Goal: Information Seeking & Learning: Learn about a topic

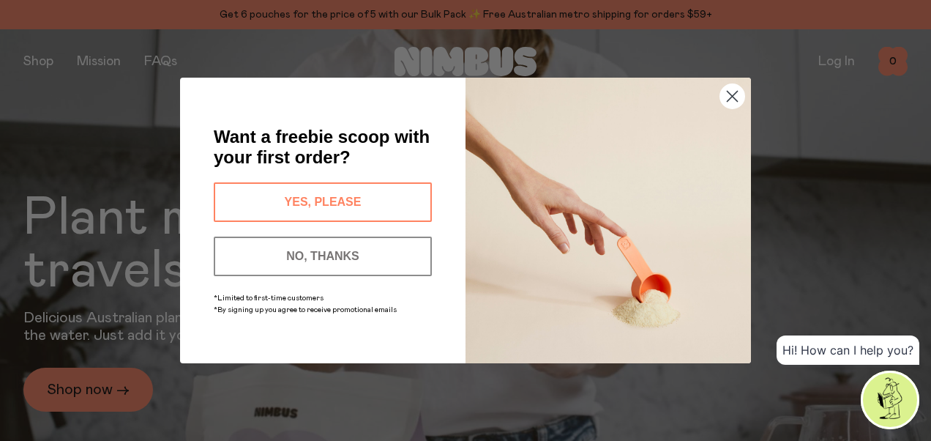
click at [731, 94] on circle "Close dialog" at bounding box center [732, 96] width 24 height 24
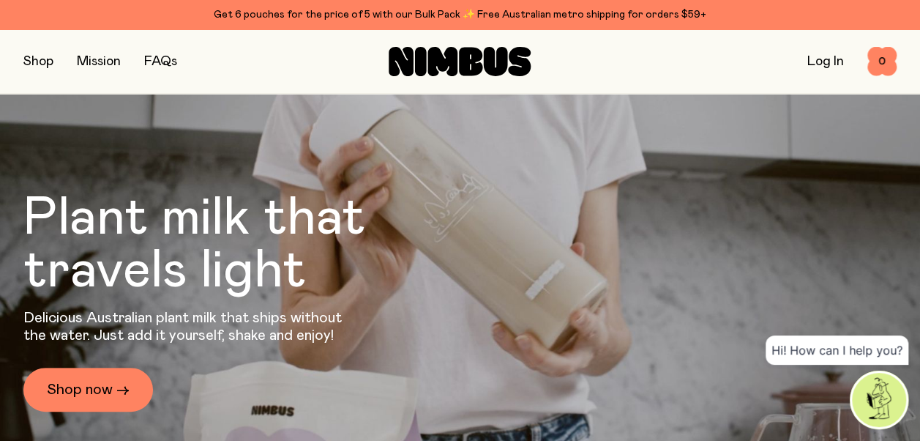
click at [100, 58] on link "Mission" at bounding box center [99, 61] width 44 height 13
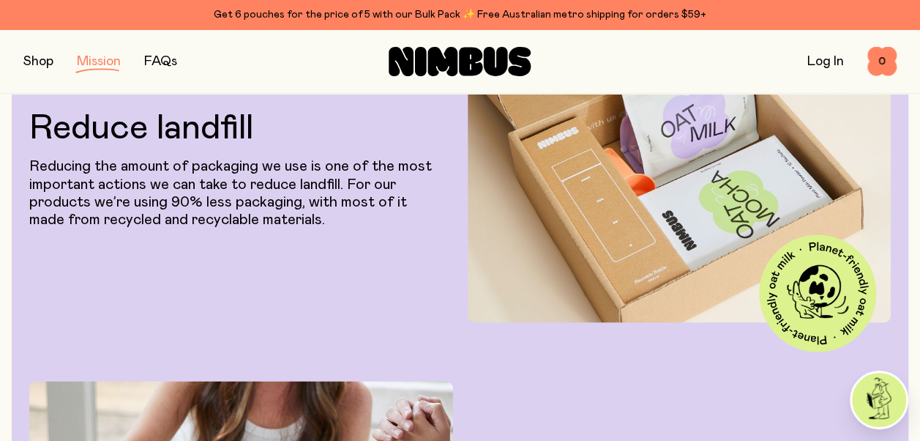
scroll to position [1208, 0]
click at [156, 65] on link "FAQs" at bounding box center [160, 61] width 33 height 13
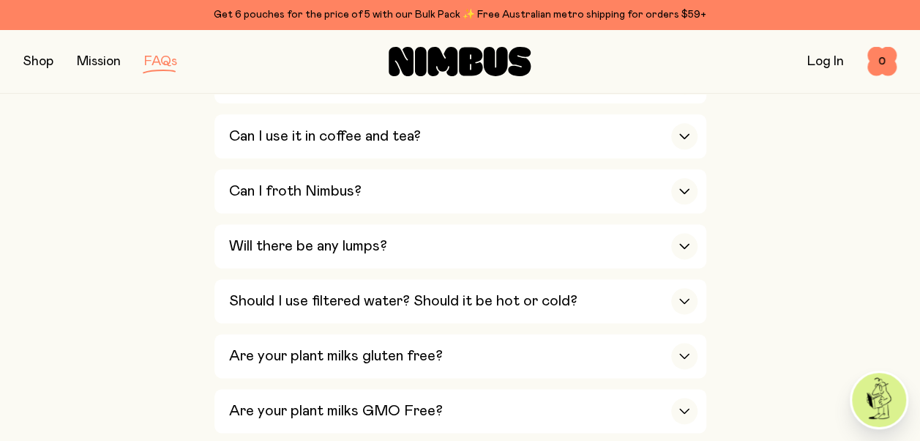
scroll to position [823, 0]
click at [278, 183] on h3 "Can I froth Nimbus?" at bounding box center [295, 192] width 132 height 18
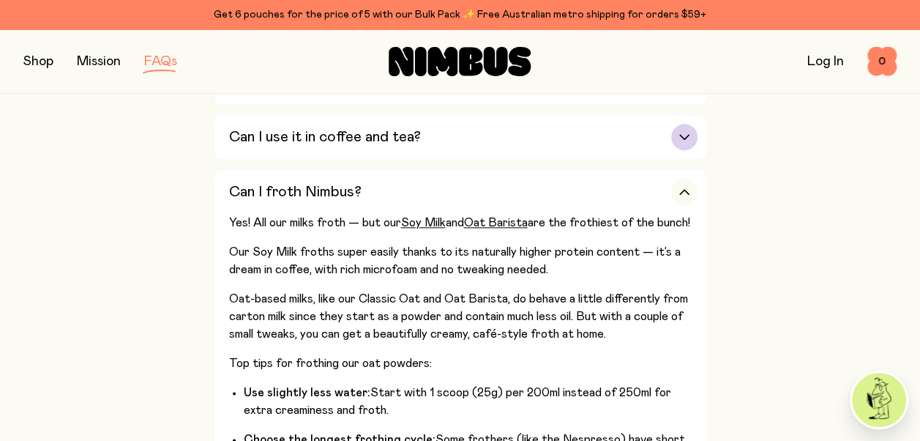
click at [325, 130] on h3 "Can I use it in coffee and tea?" at bounding box center [325, 137] width 192 height 18
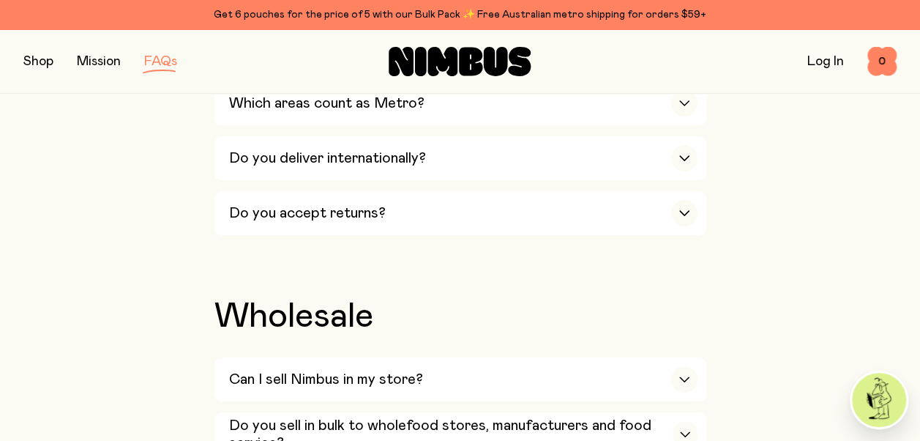
scroll to position [2886, 0]
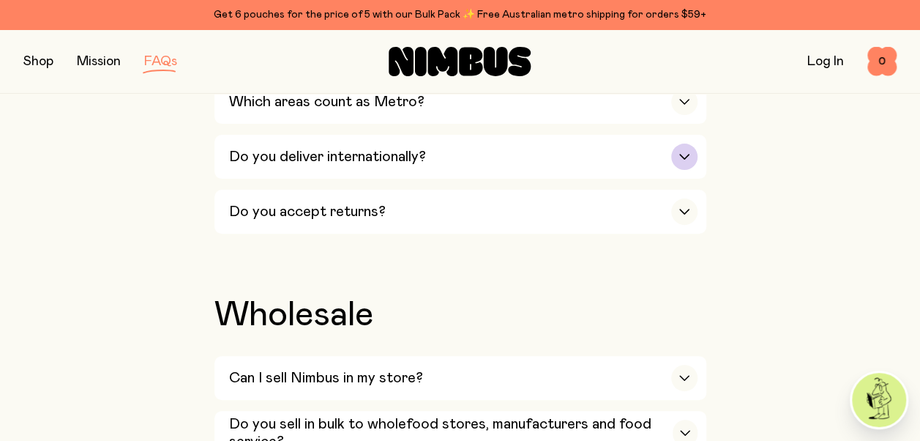
click at [266, 148] on h3 "Do you deliver internationally?" at bounding box center [327, 157] width 197 height 18
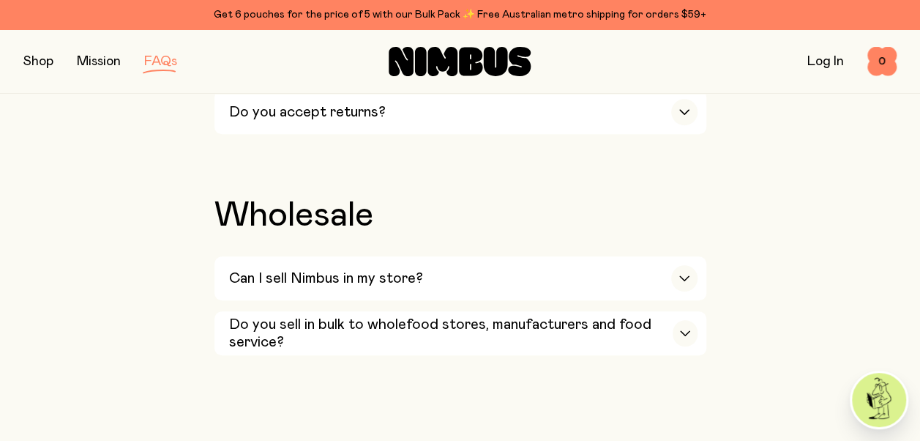
scroll to position [3059, 0]
click at [275, 316] on h3 "Do you sell in bulk to wholefood stores, manufacturers and food service?" at bounding box center [451, 333] width 444 height 35
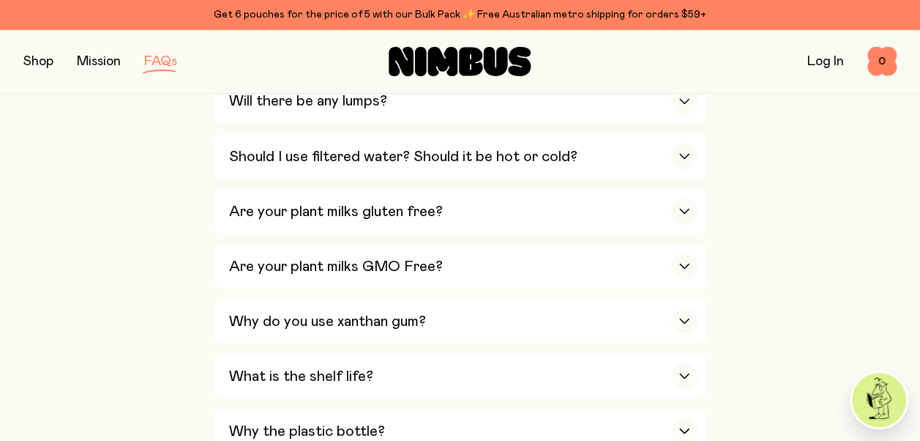
scroll to position [1237, 0]
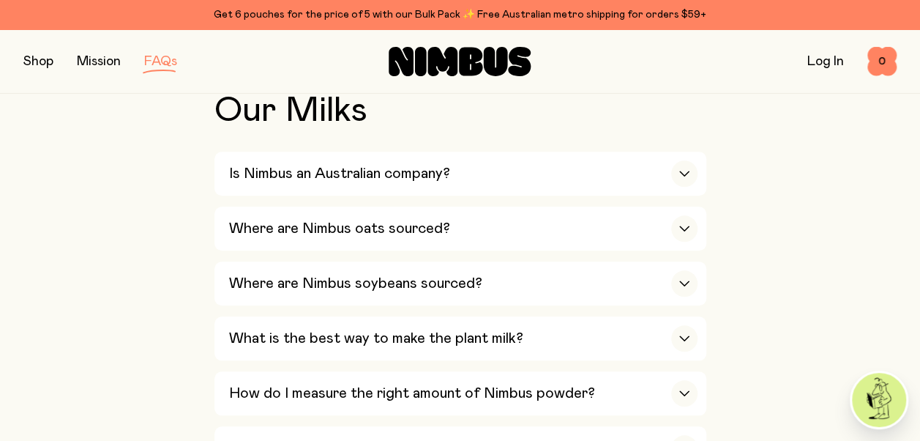
scroll to position [514, 0]
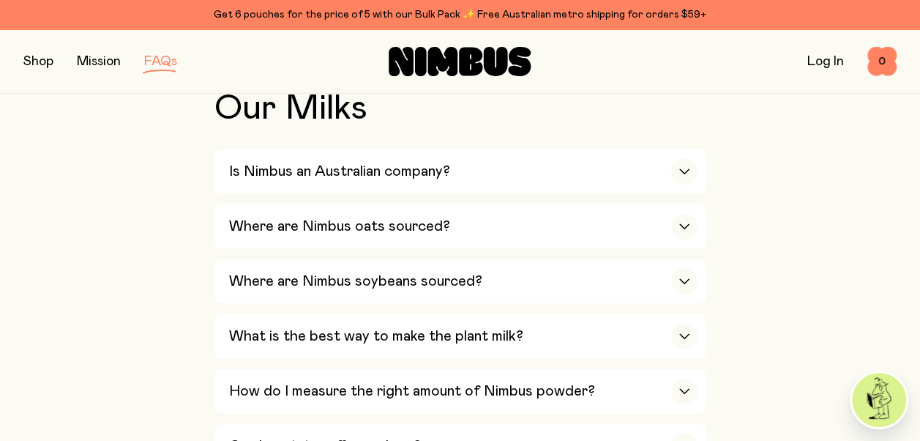
click at [42, 62] on button "button" at bounding box center [38, 61] width 30 height 20
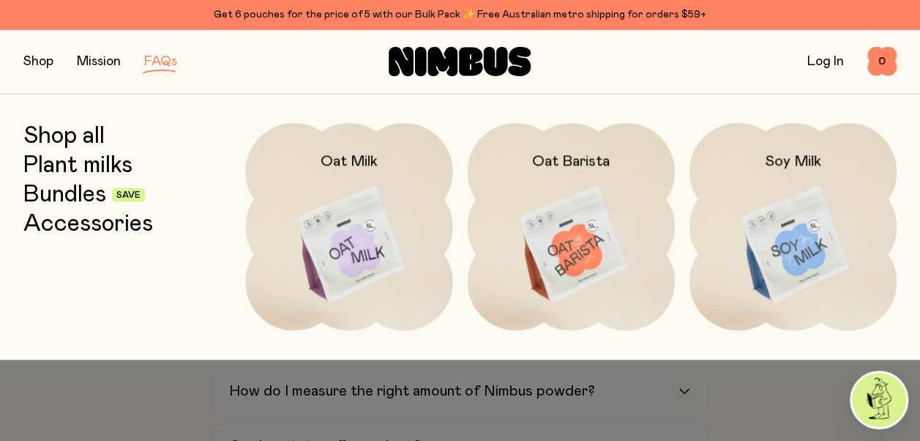
click at [97, 61] on link "Mission" at bounding box center [99, 61] width 44 height 13
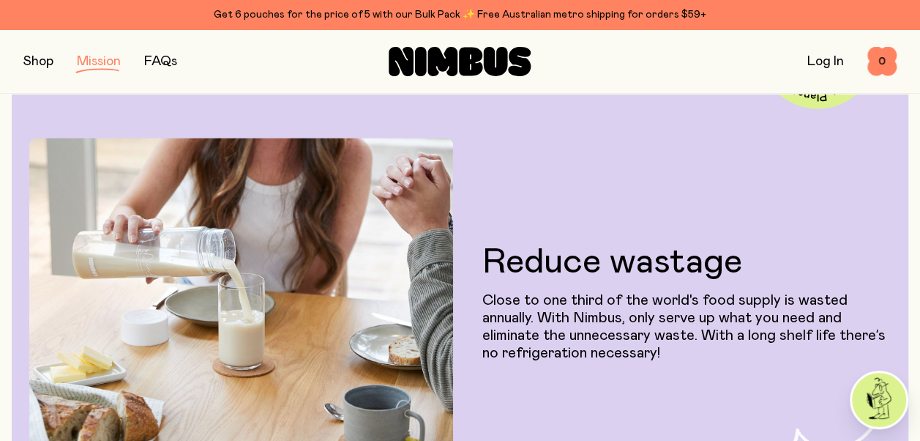
scroll to position [1450, 0]
click at [625, 58] on div "Log In 0 0" at bounding box center [750, 61] width 291 height 29
